Goal: Navigation & Orientation: Find specific page/section

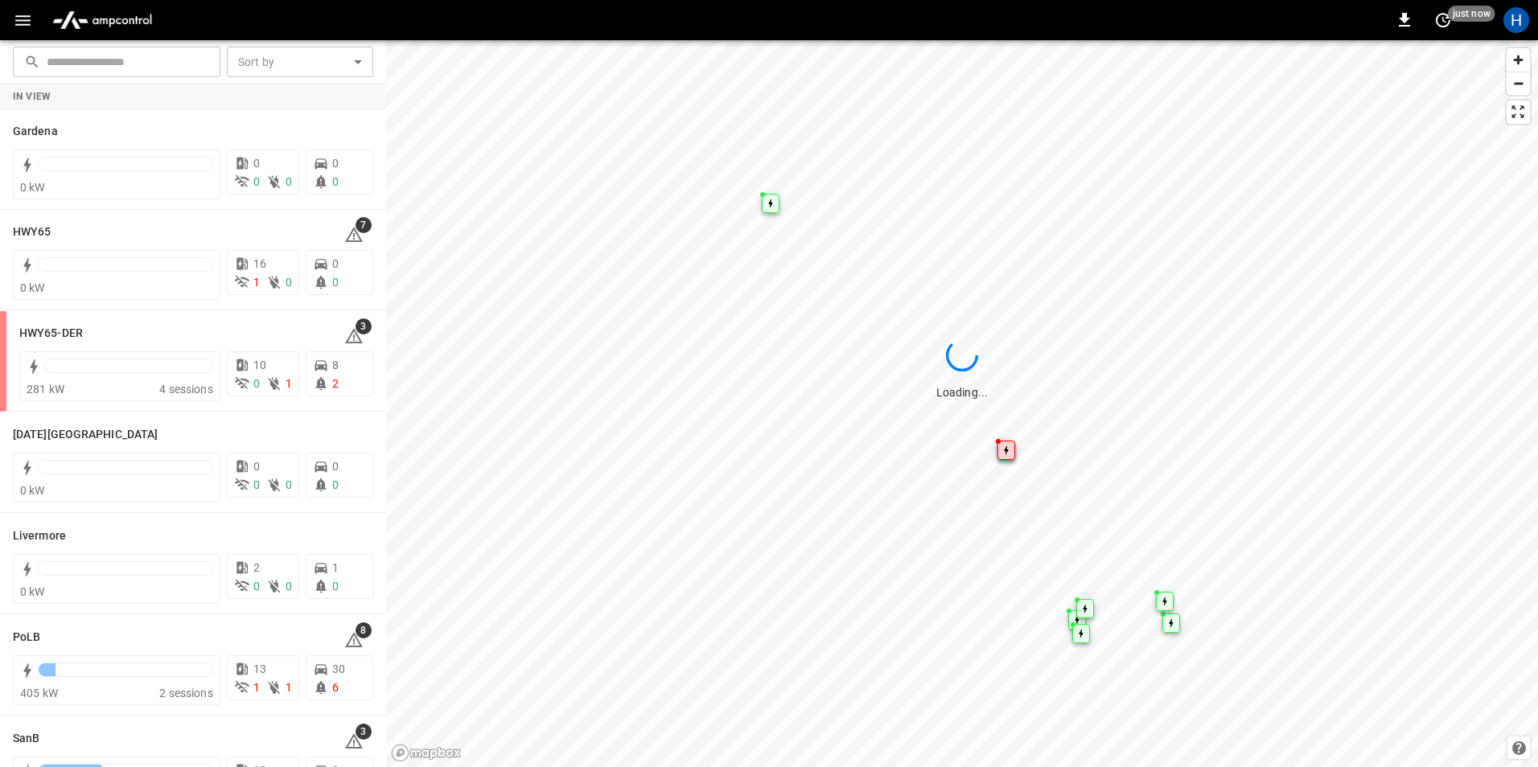
click at [17, 23] on icon "button" at bounding box center [23, 20] width 20 height 20
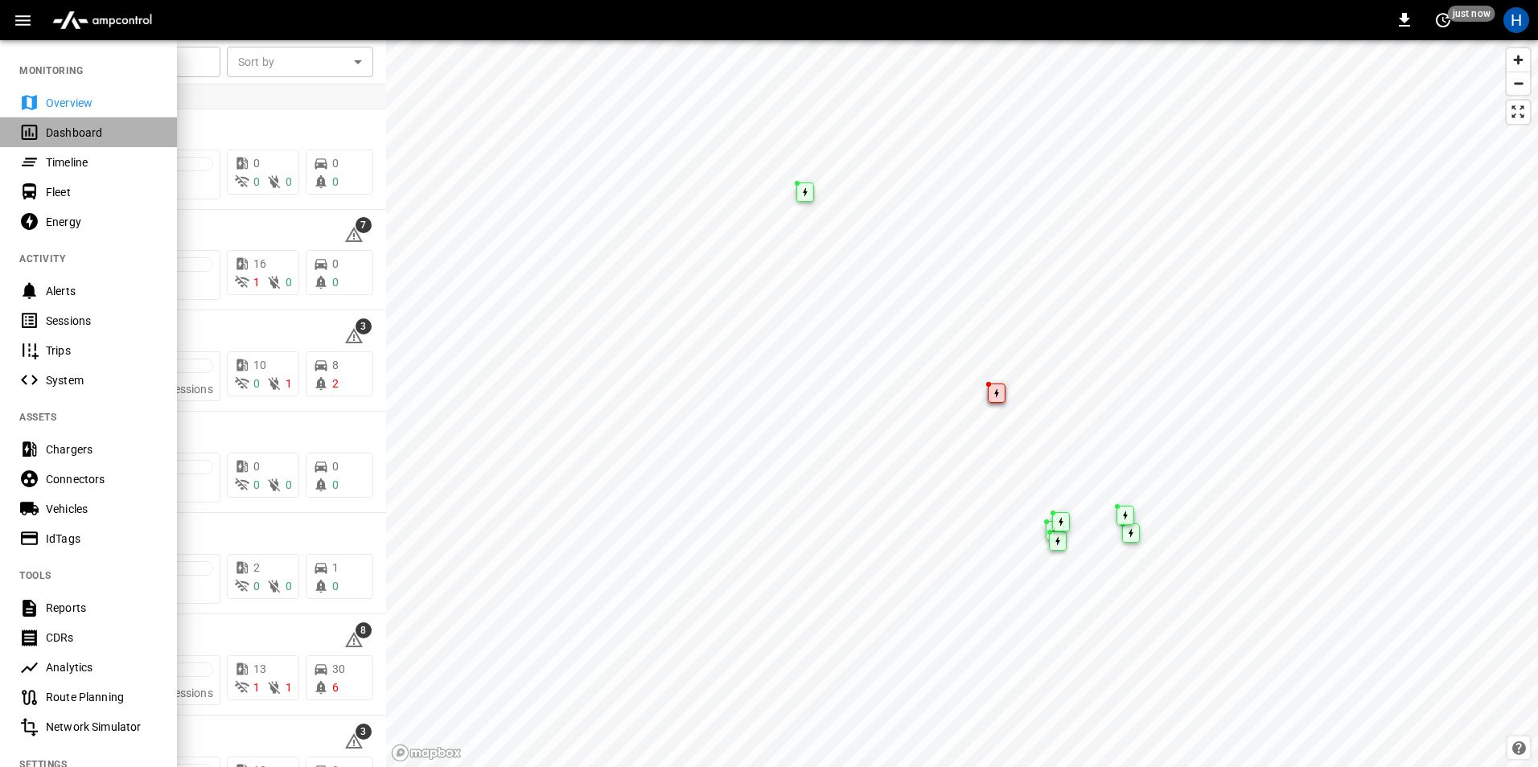
click at [113, 132] on div "Dashboard" at bounding box center [102, 133] width 112 height 16
